Goal: Transaction & Acquisition: Obtain resource

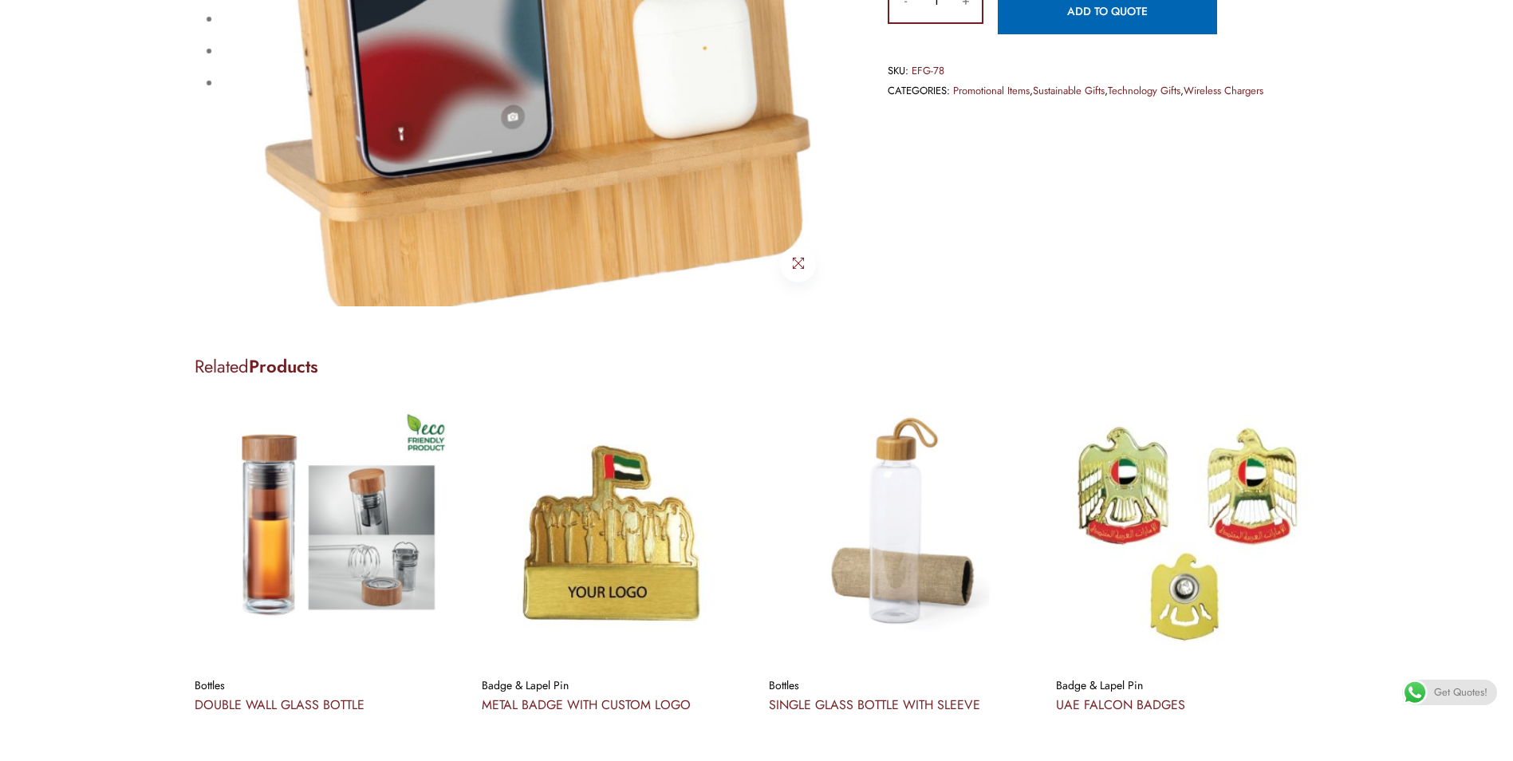
scroll to position [160, 0]
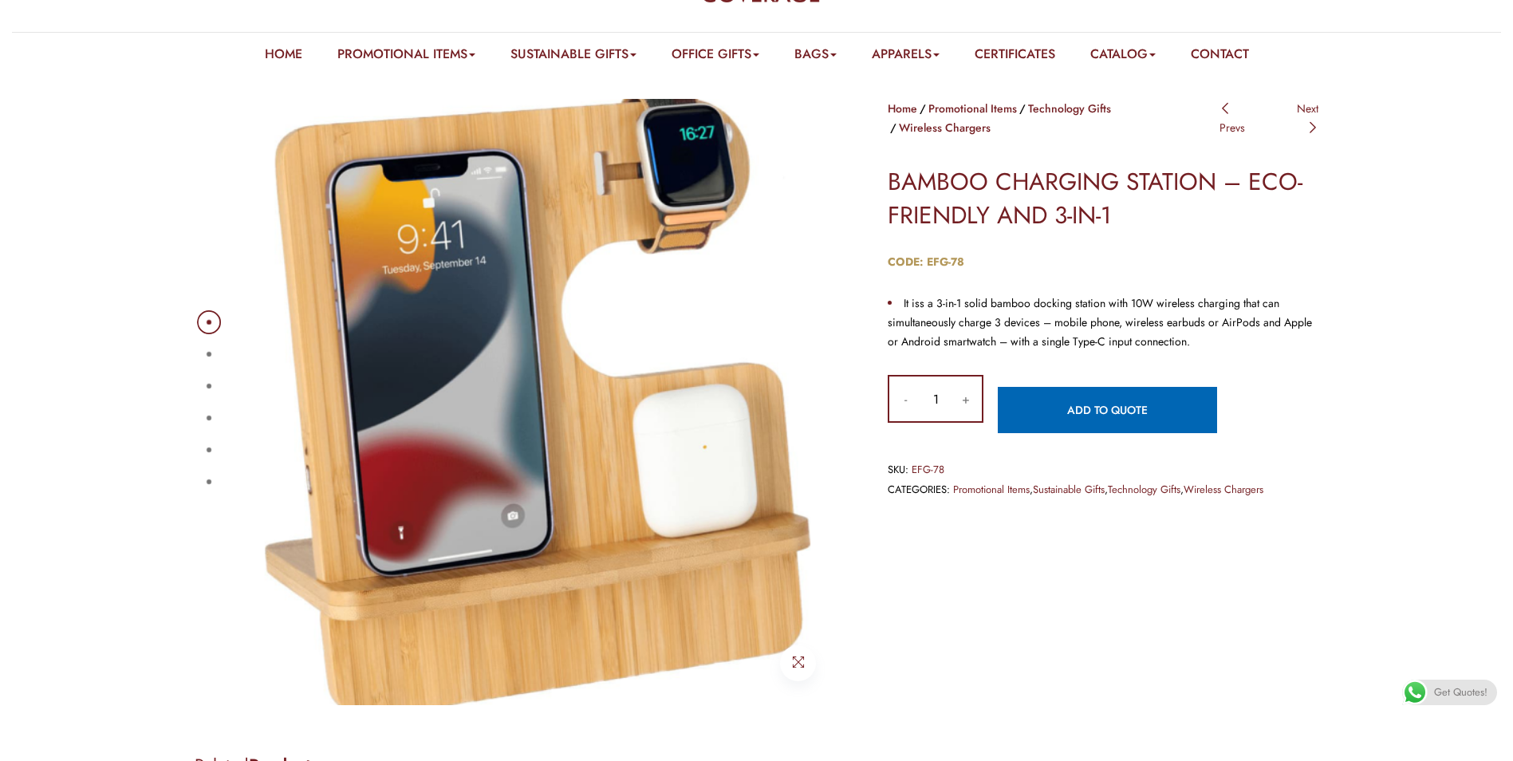
click at [210, 355] on button "2" at bounding box center [209, 354] width 5 height 5
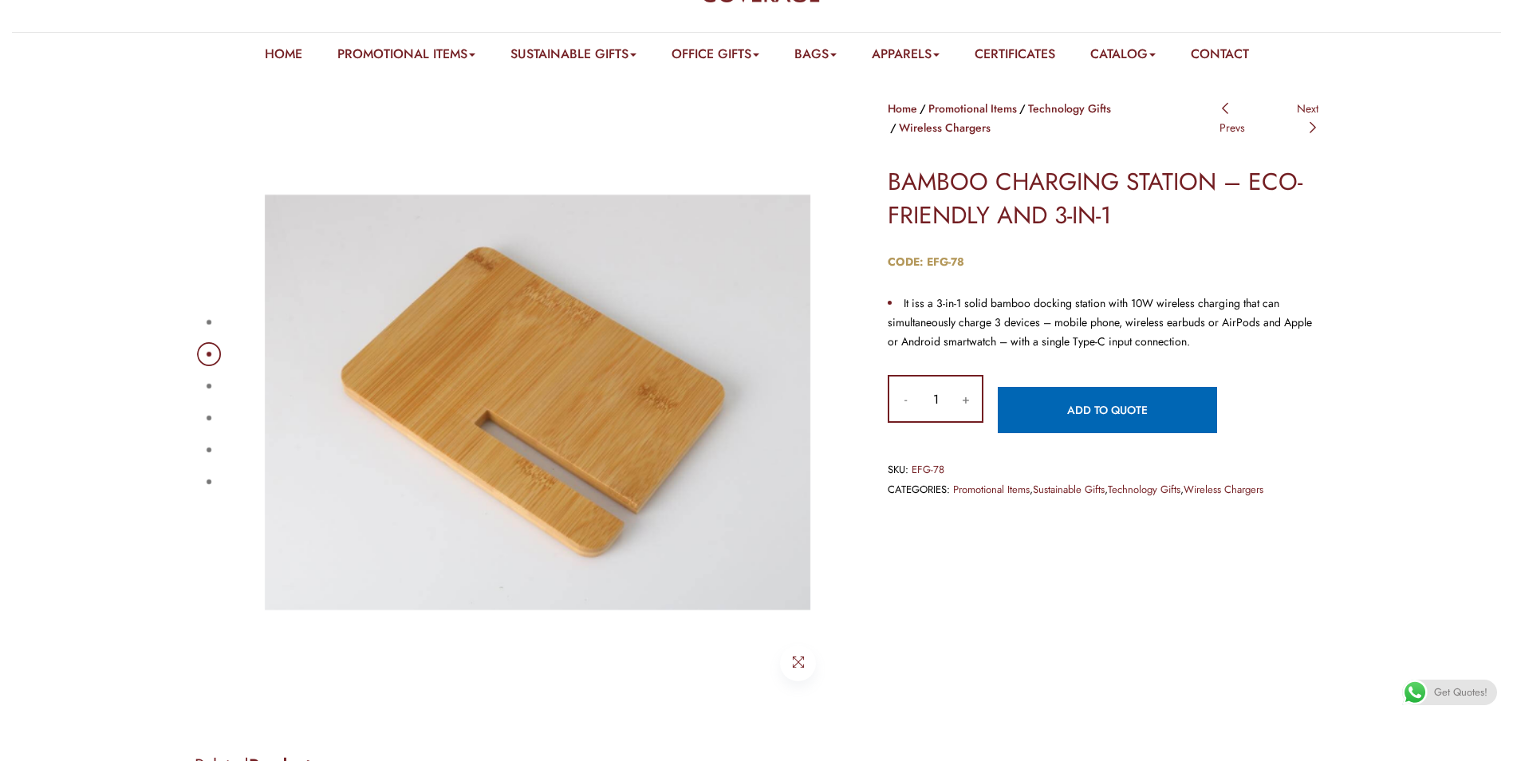
click at [214, 366] on div "1 2 3 4 5 6" at bounding box center [518, 402] width 646 height 606
click at [210, 384] on button "3" at bounding box center [209, 386] width 5 height 5
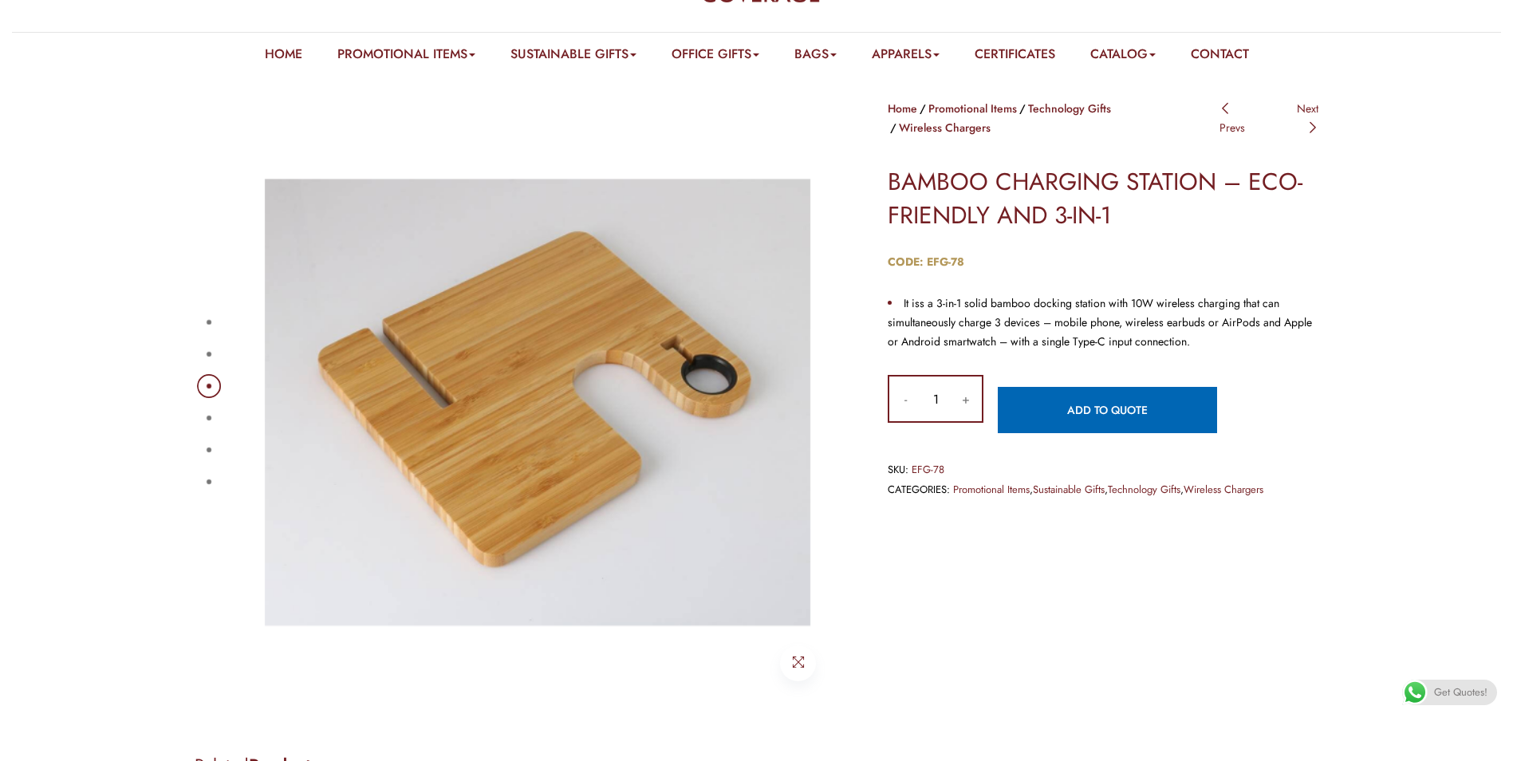
click at [211, 417] on button "4" at bounding box center [209, 418] width 5 height 5
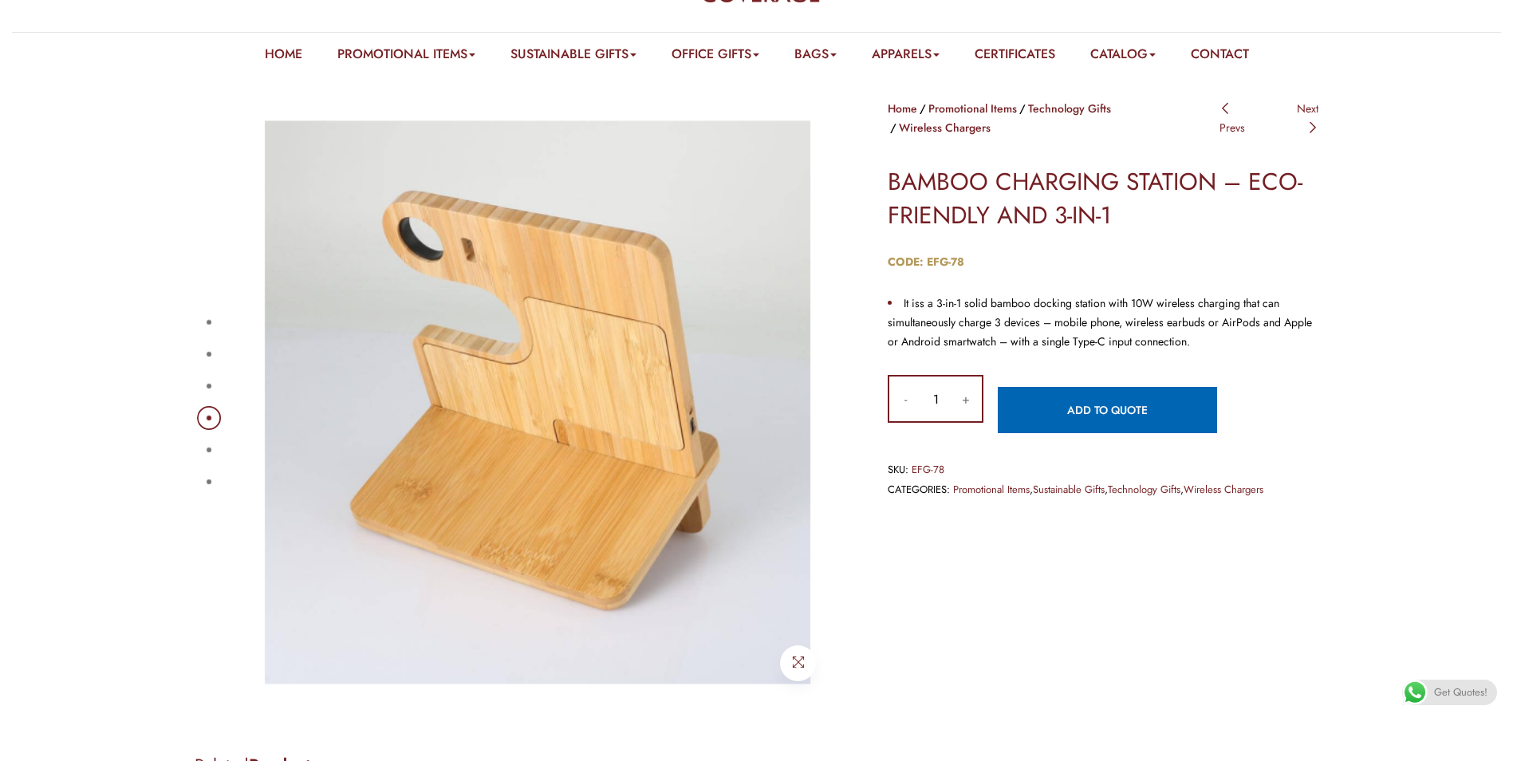
click at [210, 452] on button "5" at bounding box center [209, 450] width 5 height 5
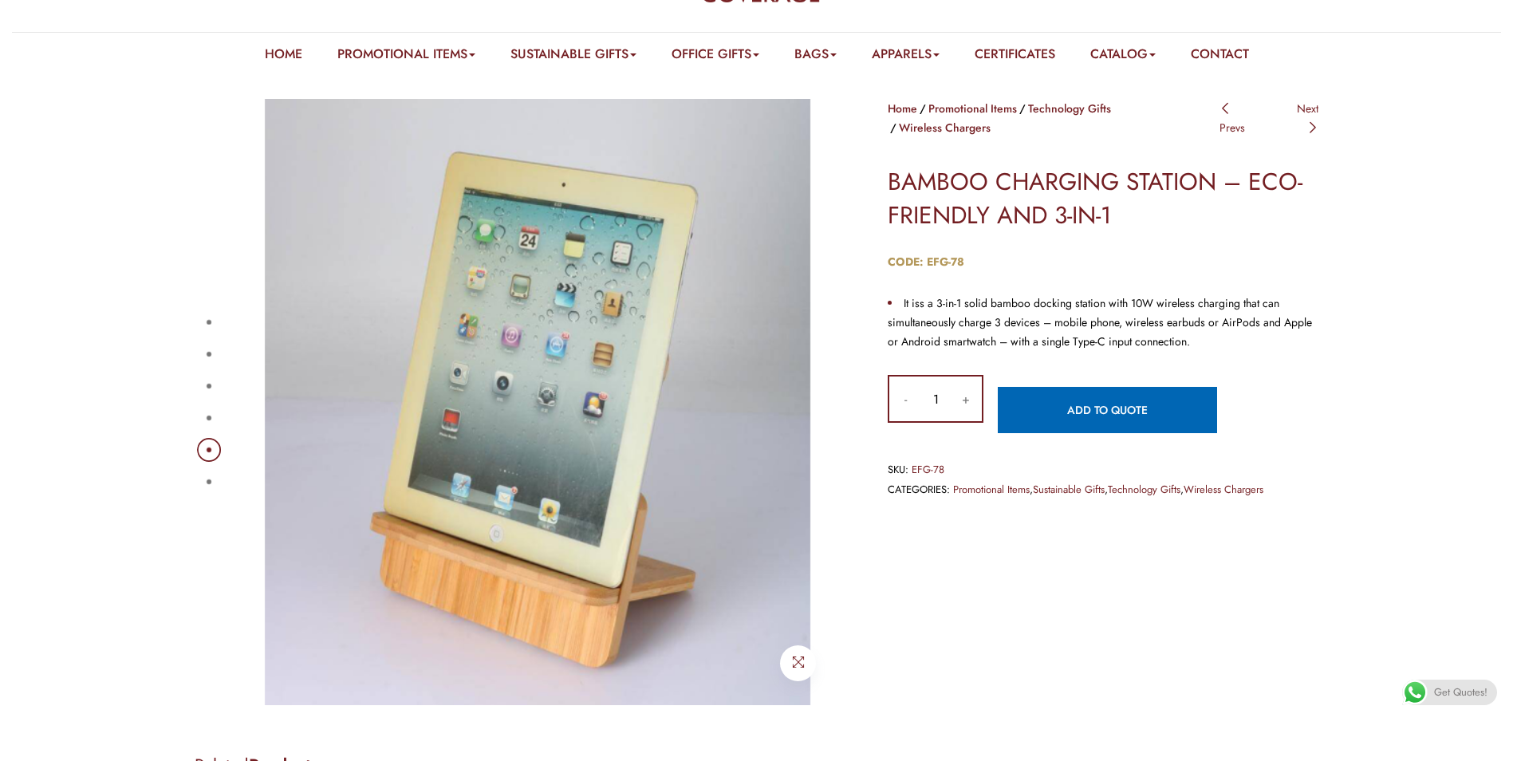
click at [207, 479] on button "6" at bounding box center [209, 481] width 5 height 5
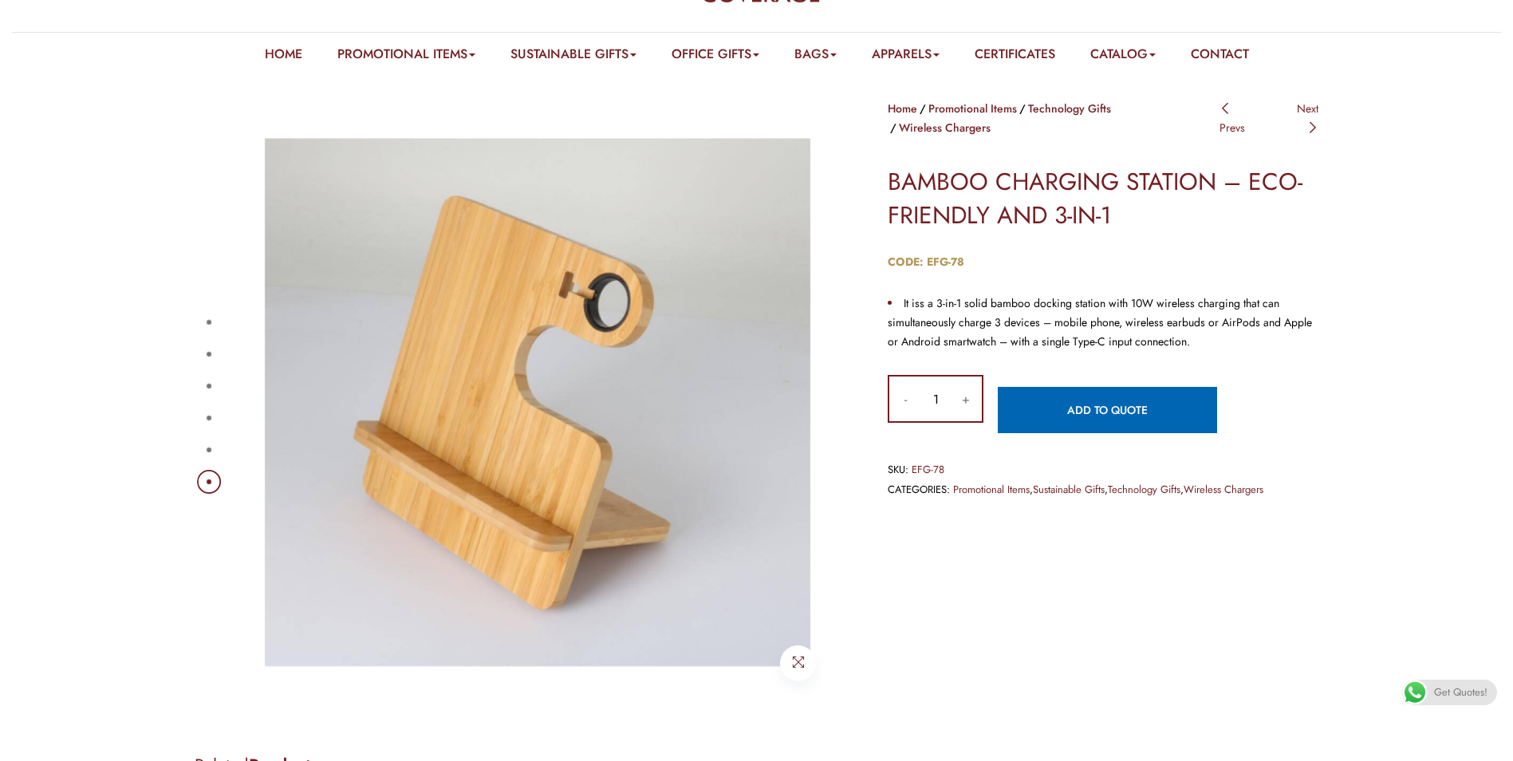
click at [211, 321] on button "1" at bounding box center [209, 322] width 5 height 5
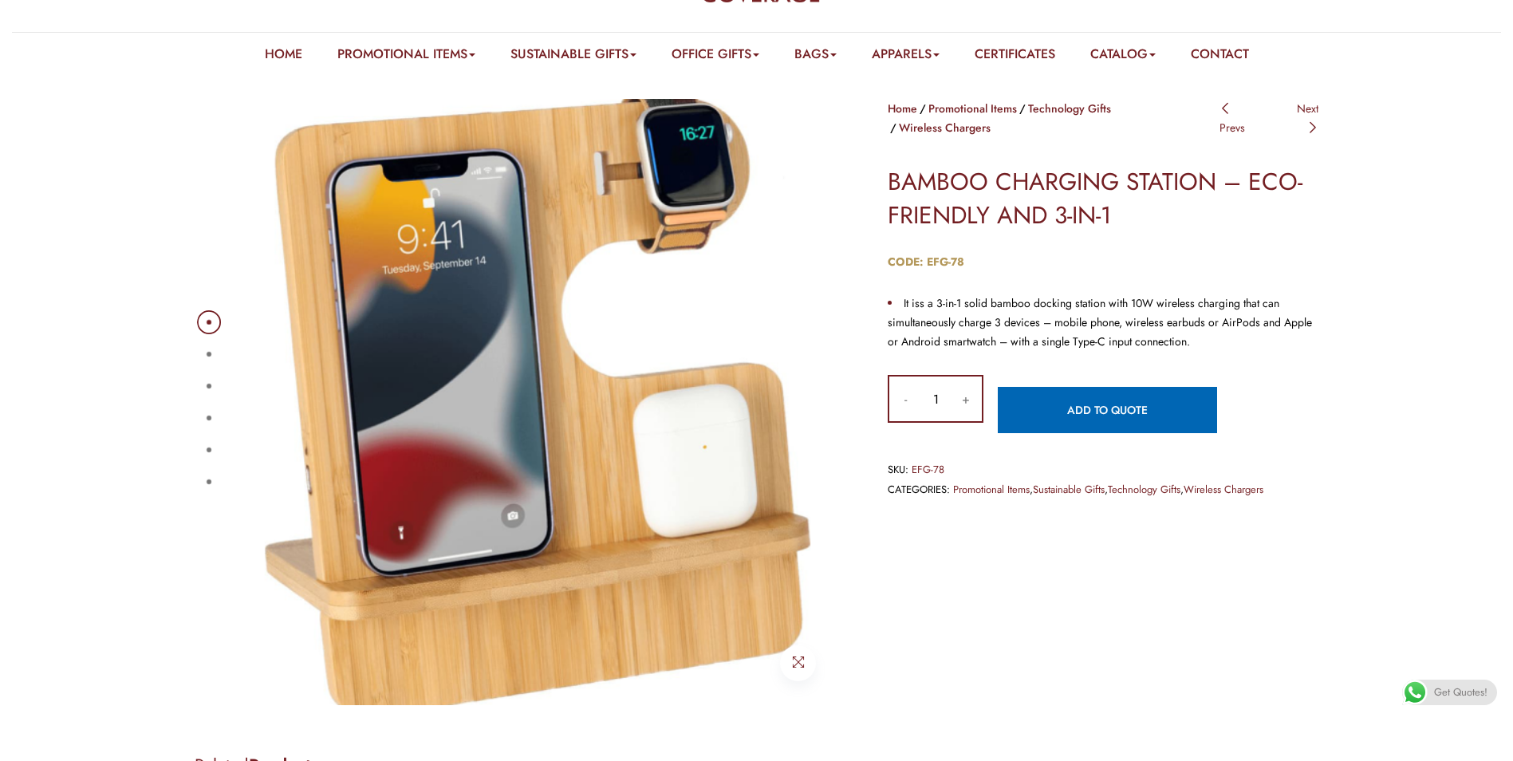
click at [207, 448] on button "5" at bounding box center [209, 450] width 5 height 5
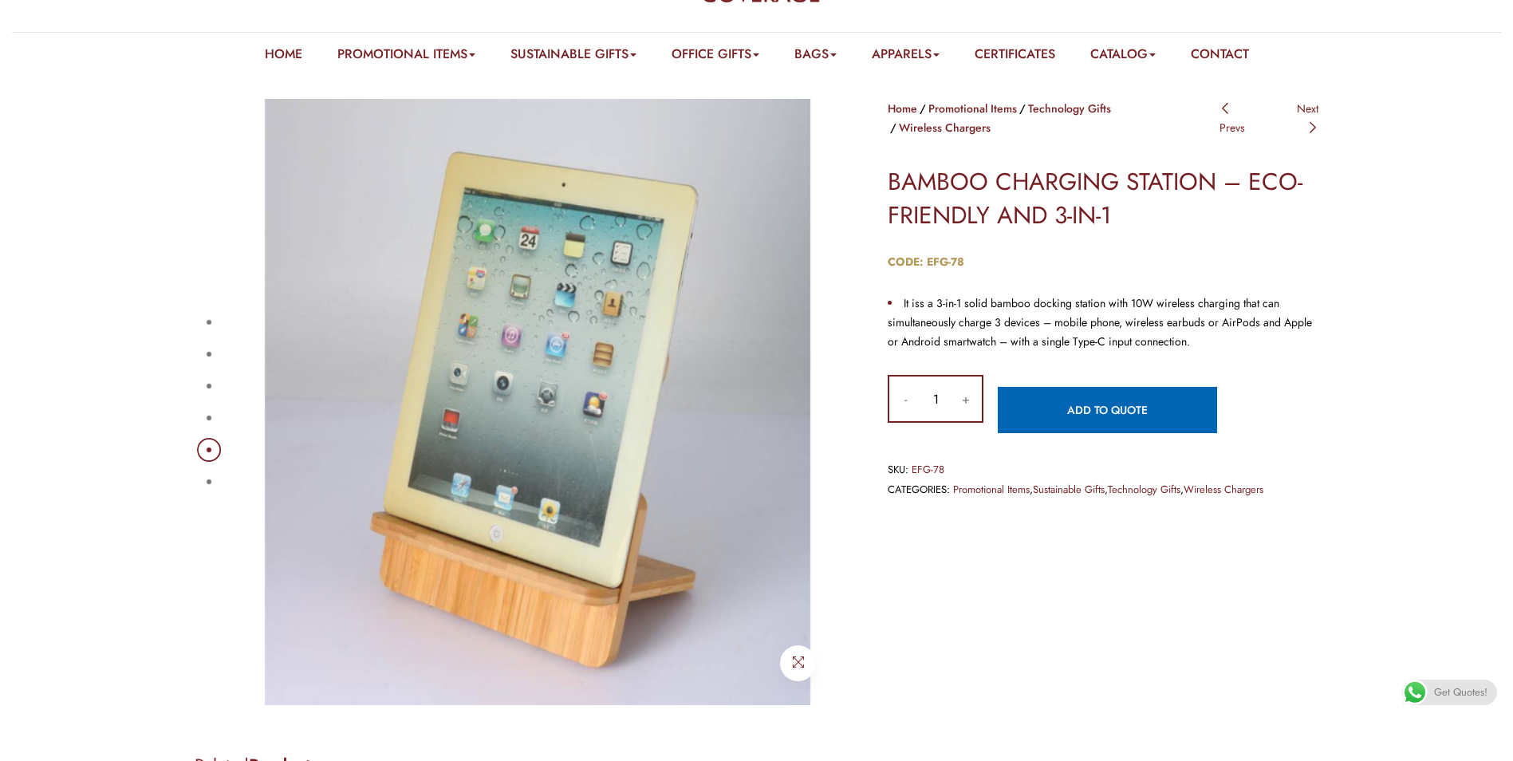
drag, startPoint x: 207, startPoint y: 328, endPoint x: 207, endPoint y: 297, distance: 31.1
click at [207, 325] on button "1" at bounding box center [209, 322] width 5 height 5
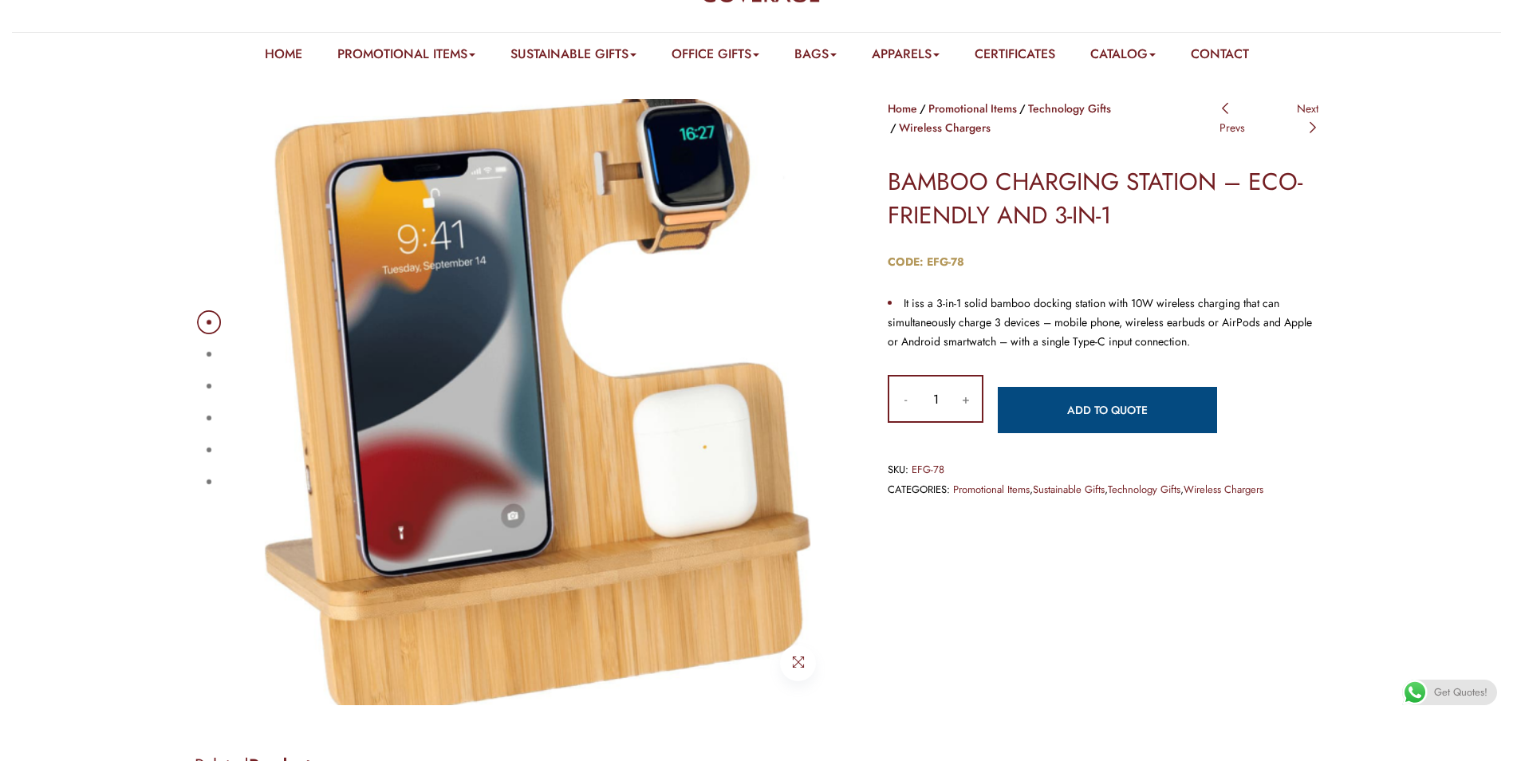
click at [1161, 392] on link "Add to quote" at bounding box center [1107, 410] width 219 height 46
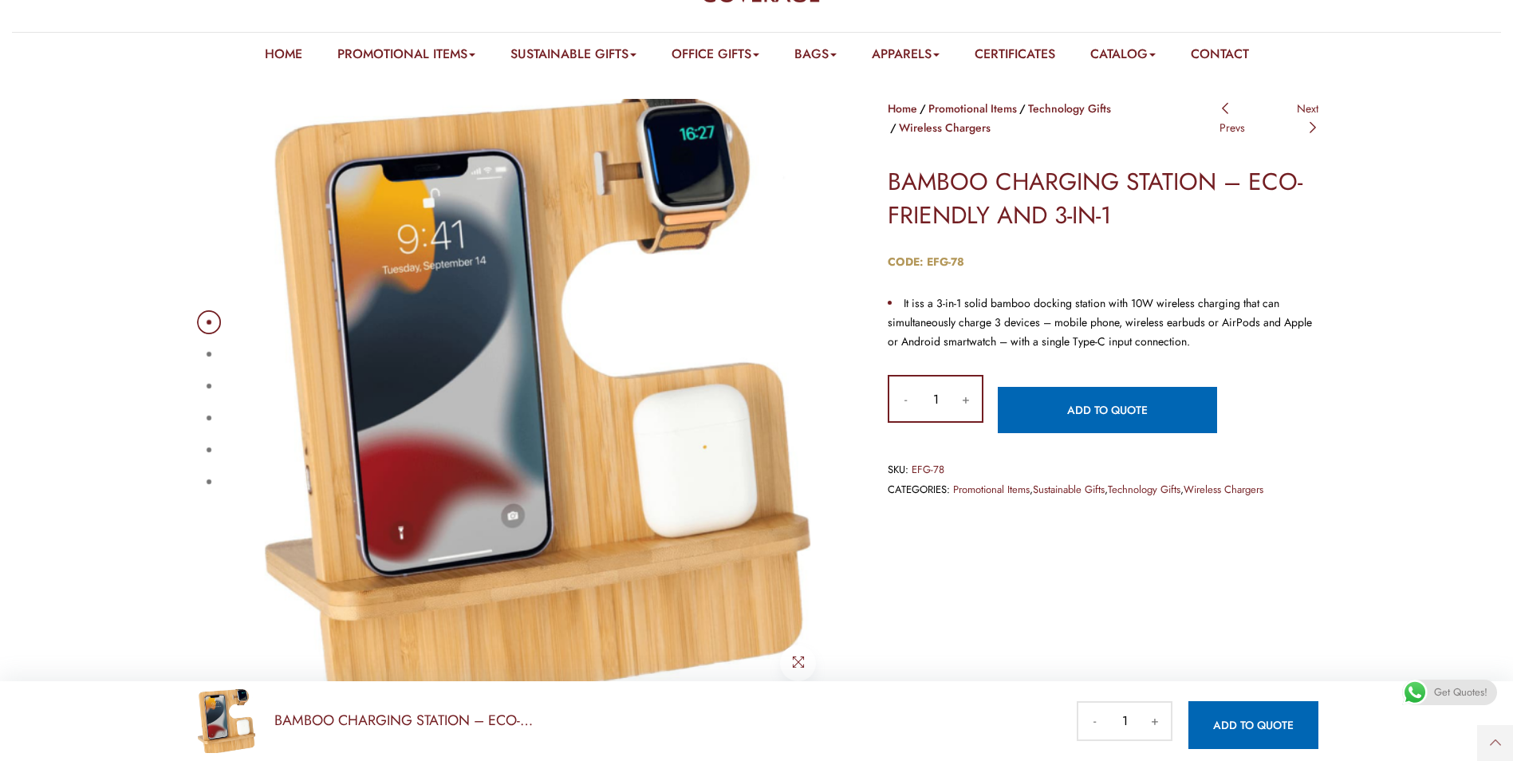
scroll to position [825, 0]
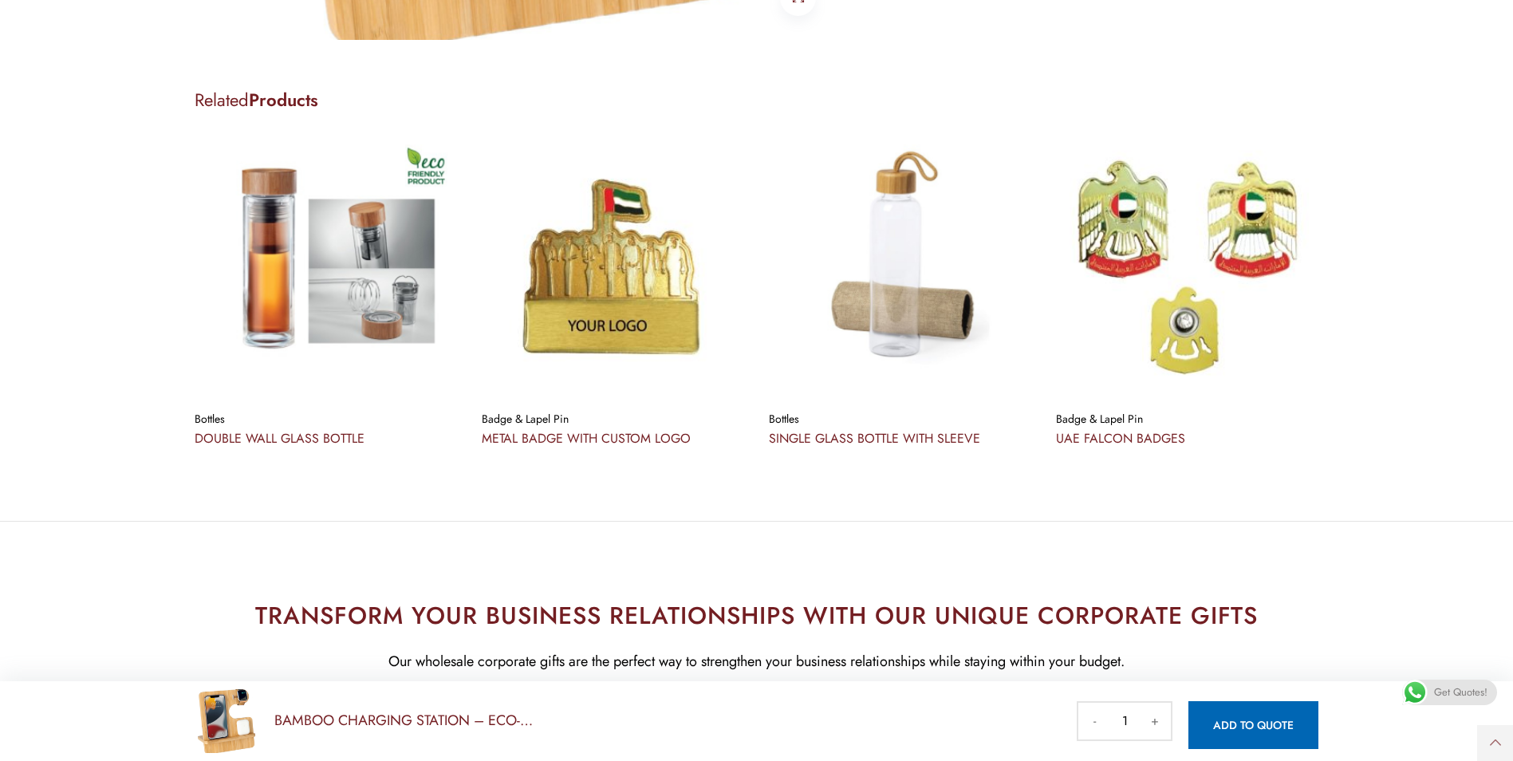
click at [1253, 701] on link "Add to quote" at bounding box center [1254, 725] width 130 height 48
drag, startPoint x: 1270, startPoint y: 650, endPoint x: 113, endPoint y: 244, distance: 1225.8
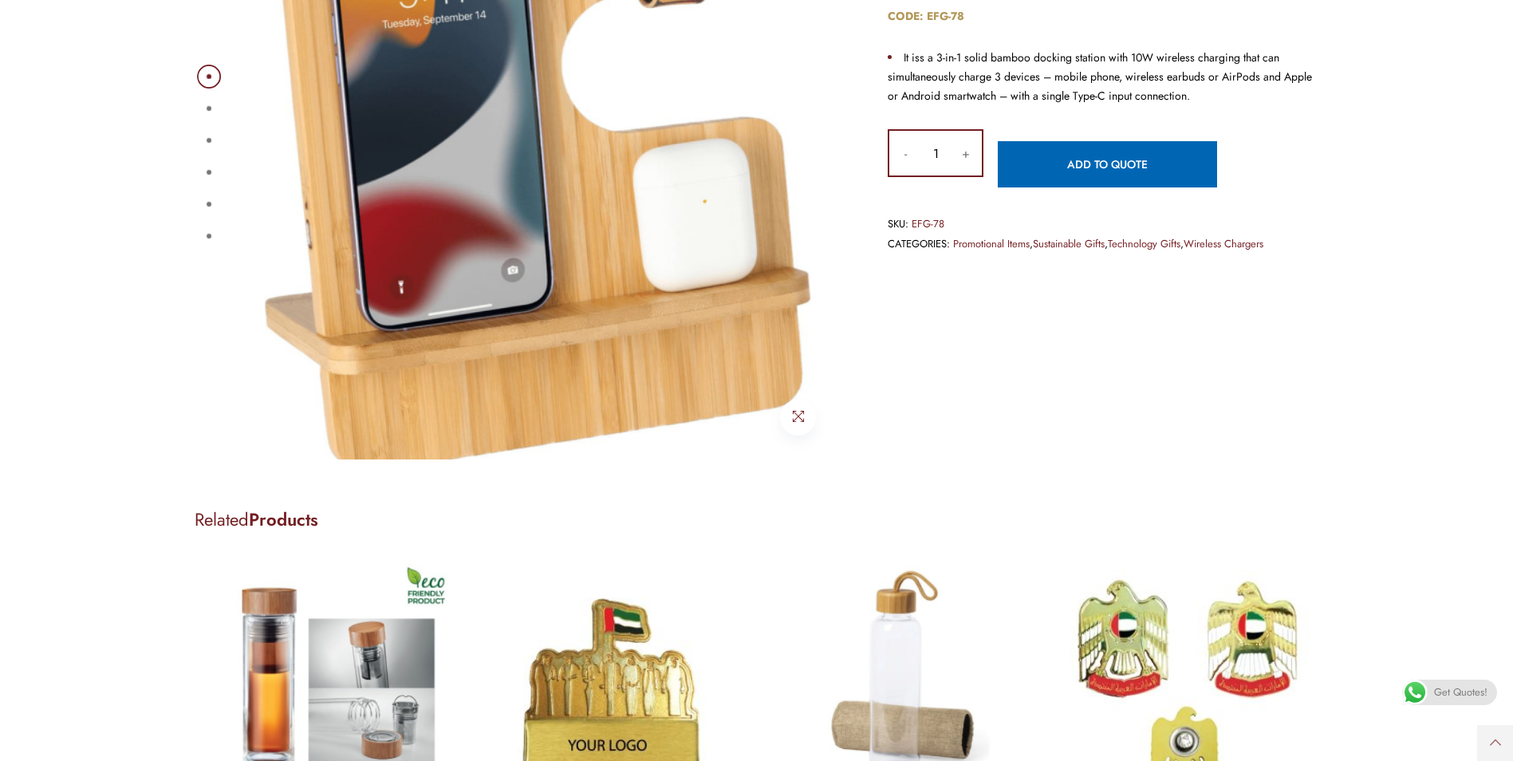
scroll to position [86, 0]
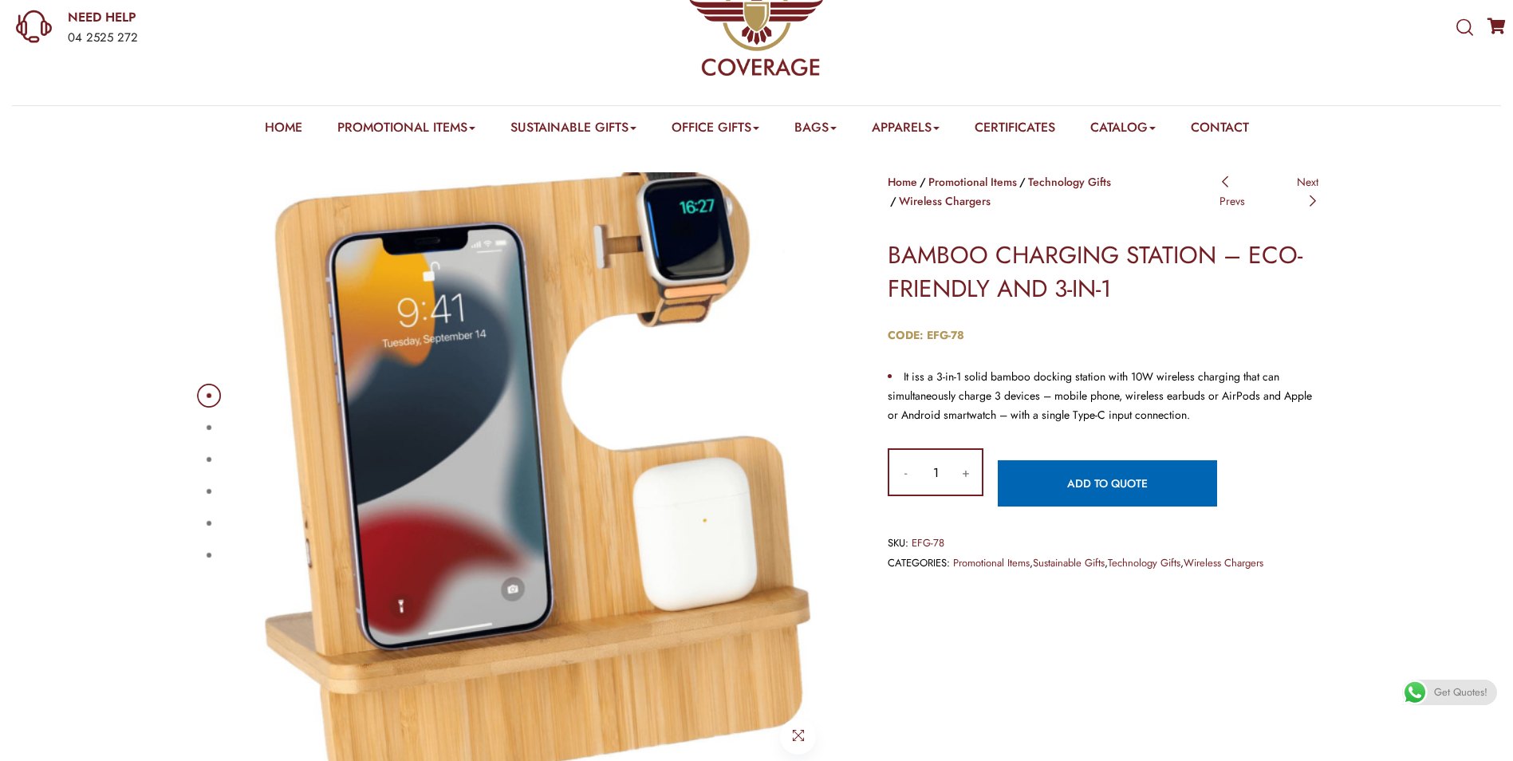
click at [193, 414] on div "1 2 3 4 5 6" at bounding box center [518, 475] width 670 height 606
click at [207, 425] on button "2" at bounding box center [209, 427] width 5 height 5
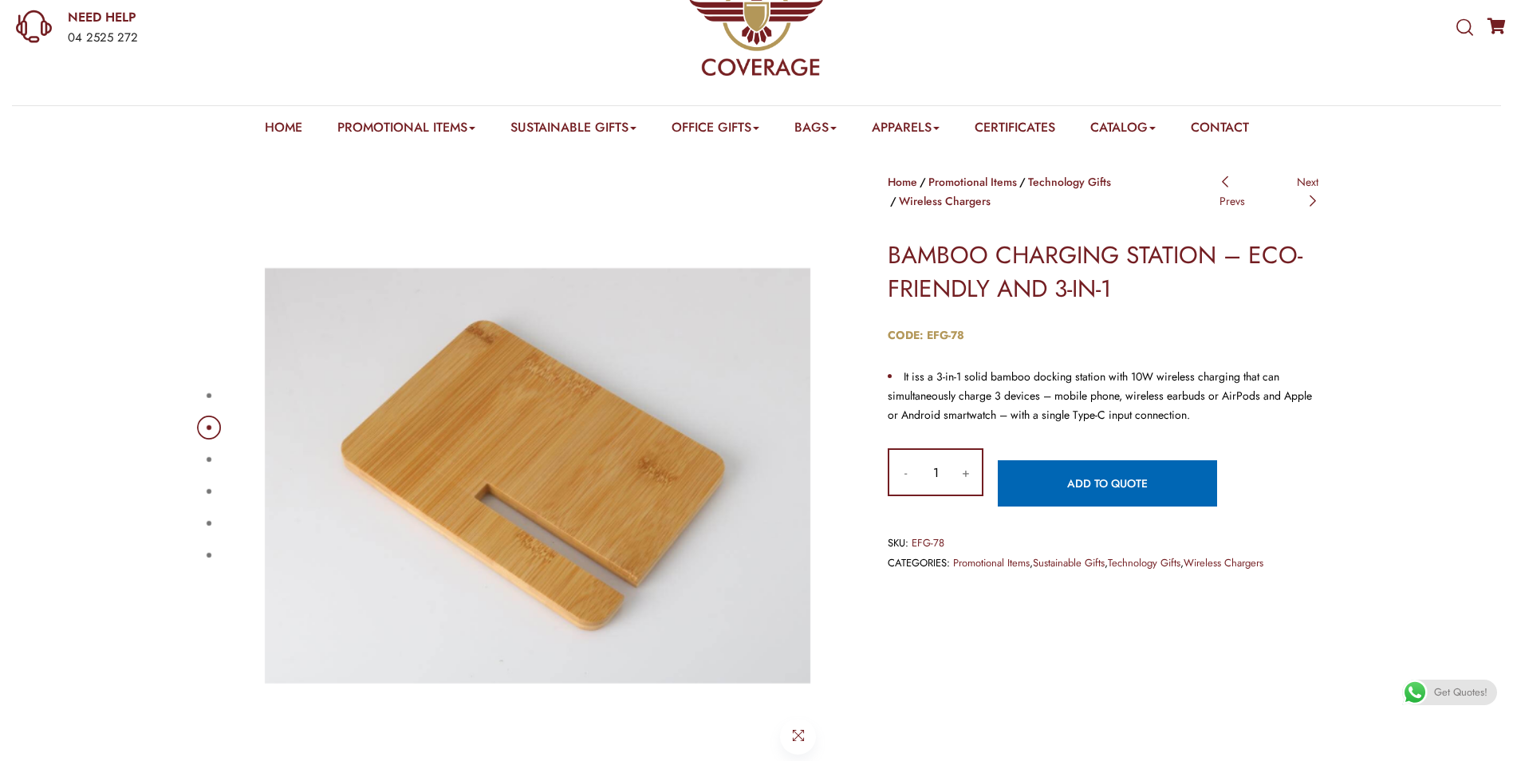
click at [211, 457] on button "3" at bounding box center [209, 459] width 5 height 5
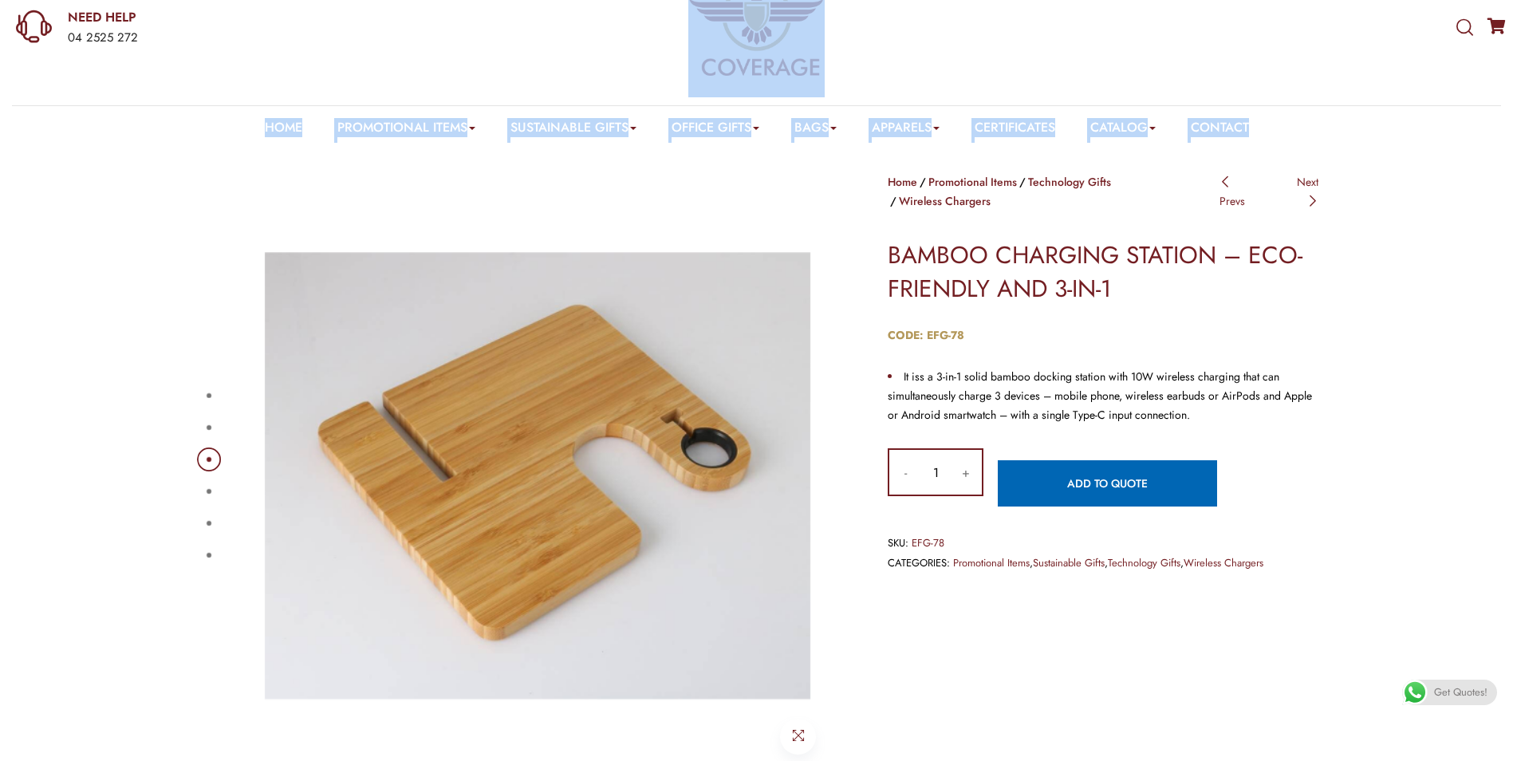
click at [207, 398] on button "1" at bounding box center [209, 395] width 5 height 5
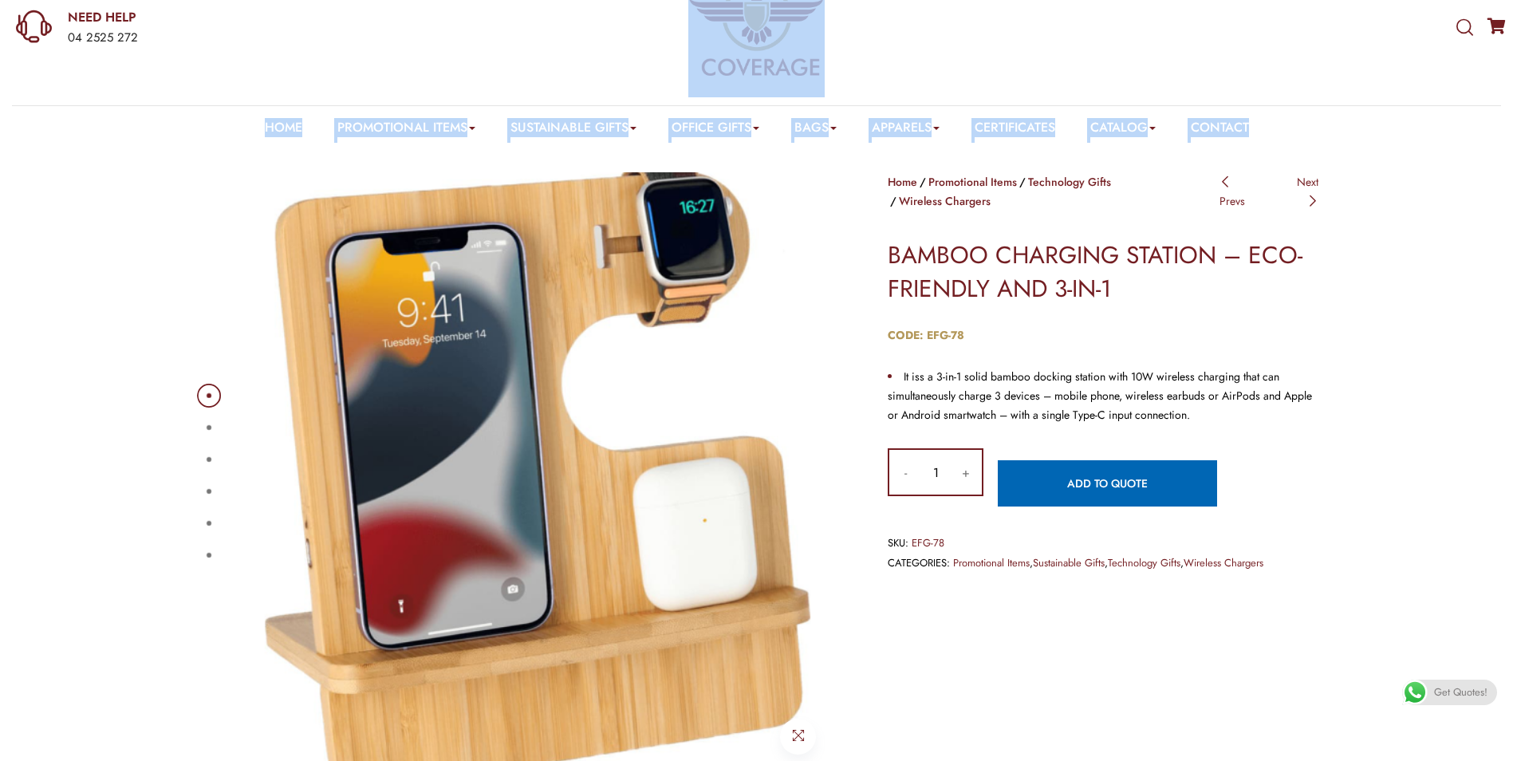
drag, startPoint x: 1497, startPoint y: 124, endPoint x: 1248, endPoint y: 444, distance: 405.2
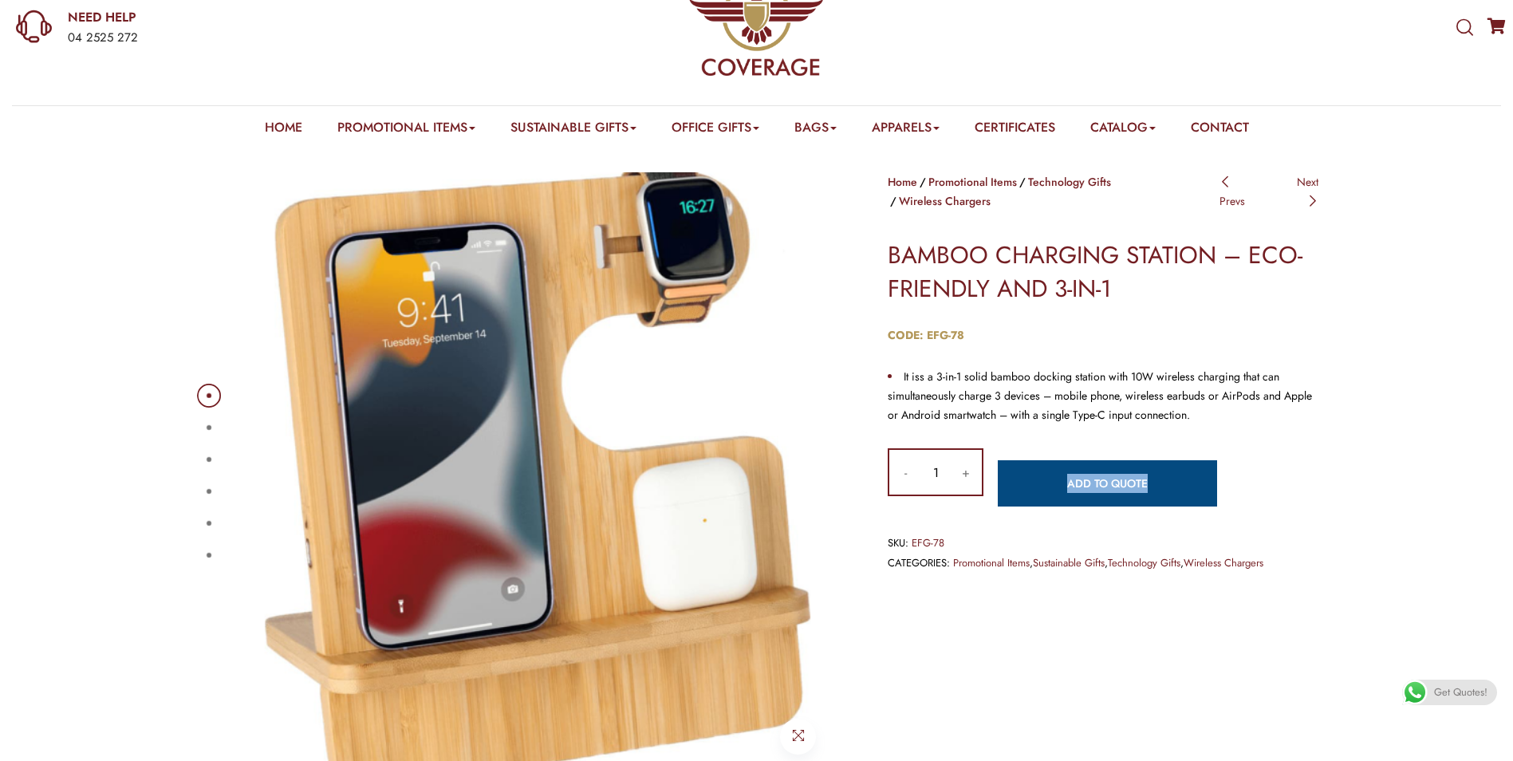
drag, startPoint x: 1155, startPoint y: 440, endPoint x: 1162, endPoint y: 448, distance: 10.7
click at [1162, 452] on div "Add to quote This product is already in your quote request list. Browse the list" at bounding box center [1107, 479] width 219 height 54
click at [1477, 529] on div "1 2 3 4 5 6 Home Promotional Items Technology Gifts Wireless Chargers Post navi…" at bounding box center [756, 463] width 1513 height 630
click at [1458, 684] on span "Get Quotes!" at bounding box center [1460, 693] width 53 height 26
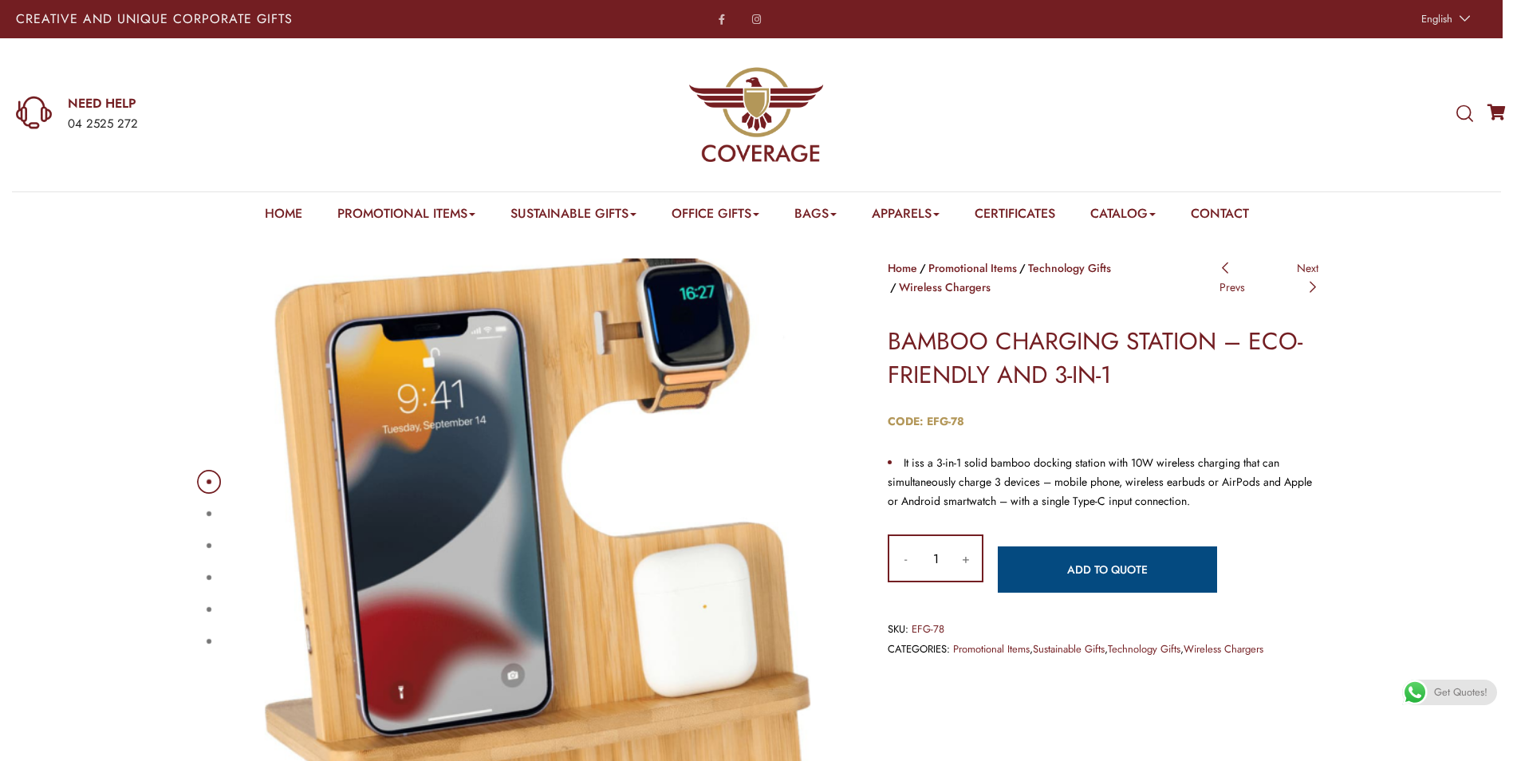
click at [1169, 546] on link "Add to quote" at bounding box center [1107, 569] width 219 height 46
click at [1176, 553] on link "Add to quote" at bounding box center [1107, 569] width 219 height 46
click at [1173, 550] on link "Add to quote" at bounding box center [1107, 569] width 219 height 46
